Goal: Transaction & Acquisition: Purchase product/service

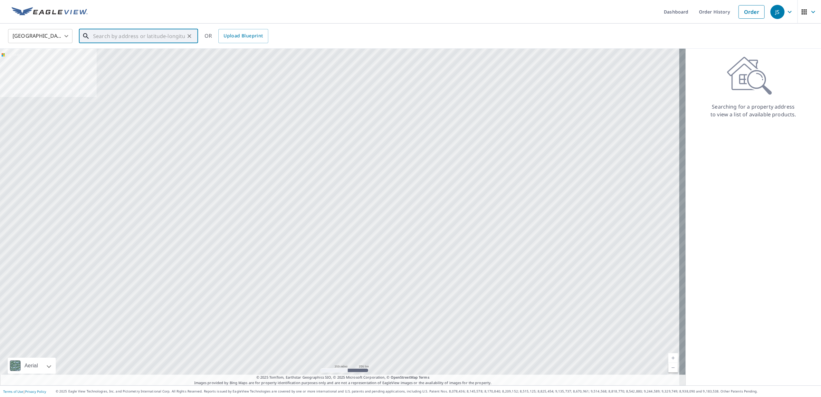
click at [120, 41] on input "text" at bounding box center [139, 36] width 92 height 18
click at [133, 59] on p "[GEOGRAPHIC_DATA]" at bounding box center [142, 62] width 101 height 6
type input "[STREET_ADDRESS][PERSON_NAME]"
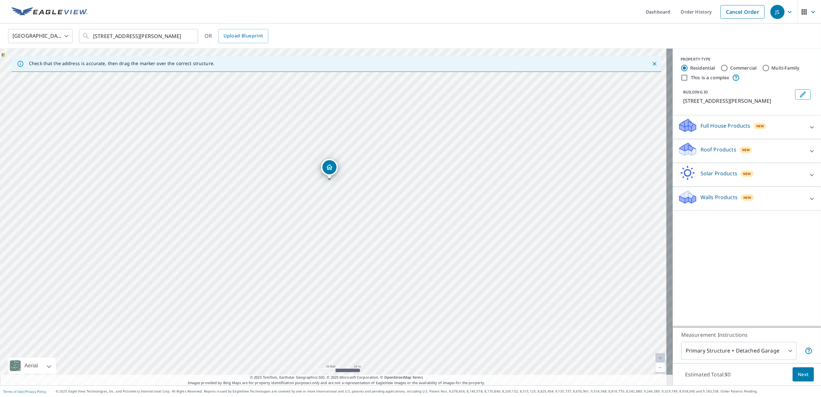
click at [719, 150] on p "Roof Products" at bounding box center [719, 150] width 36 height 8
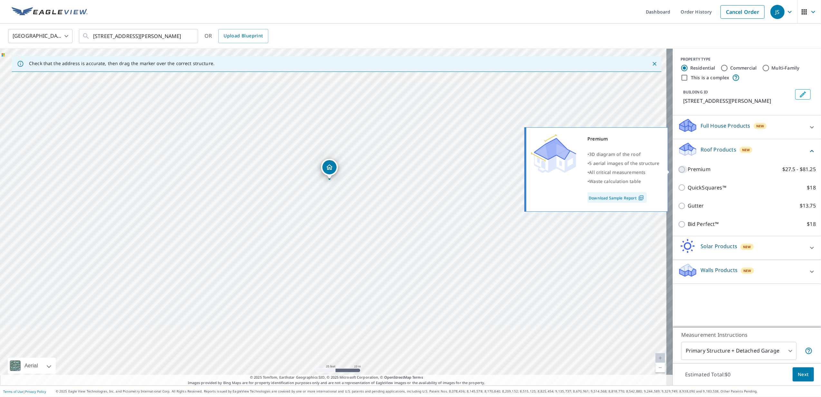
click at [678, 171] on input "Premium $27.5 - $81.25" at bounding box center [683, 170] width 10 height 8
checkbox input "true"
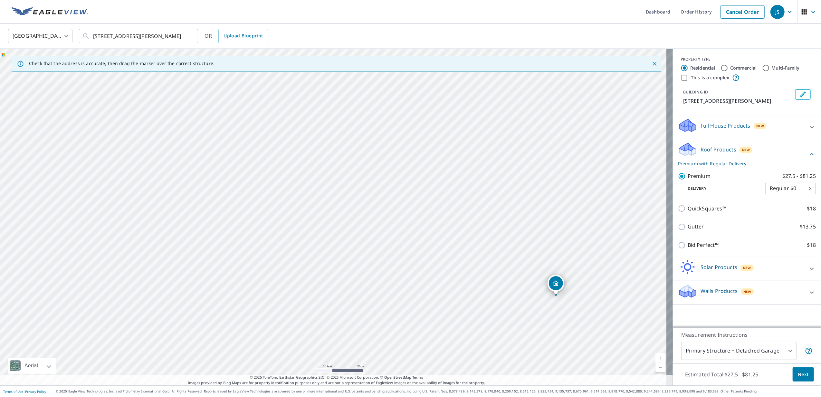
click at [786, 351] on body "JS JS Dashboard Order History Cancel Order JS United States [GEOGRAPHIC_DATA] ​…" at bounding box center [410, 198] width 821 height 397
click at [768, 360] on li "Primary Structure Only" at bounding box center [732, 360] width 115 height 12
type input "2"
click at [798, 372] on span "Next" at bounding box center [803, 375] width 11 height 8
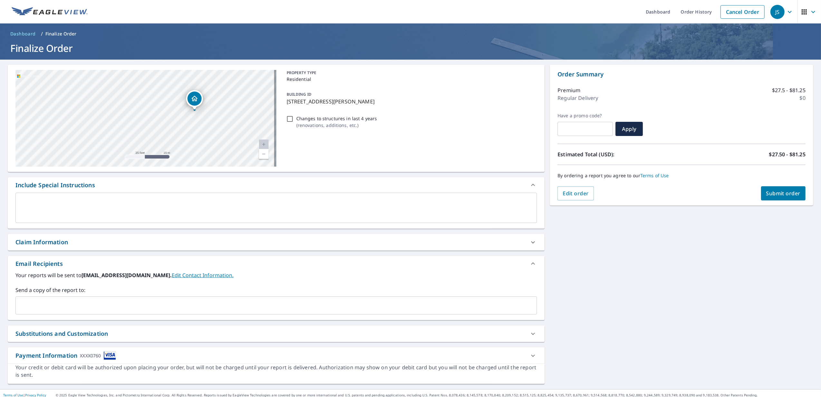
drag, startPoint x: 238, startPoint y: 101, endPoint x: 218, endPoint y: 130, distance: 35.2
click at [218, 130] on div "[STREET_ADDRESS][PERSON_NAME]" at bounding box center [145, 118] width 261 height 97
